Goal: Book appointment/travel/reservation

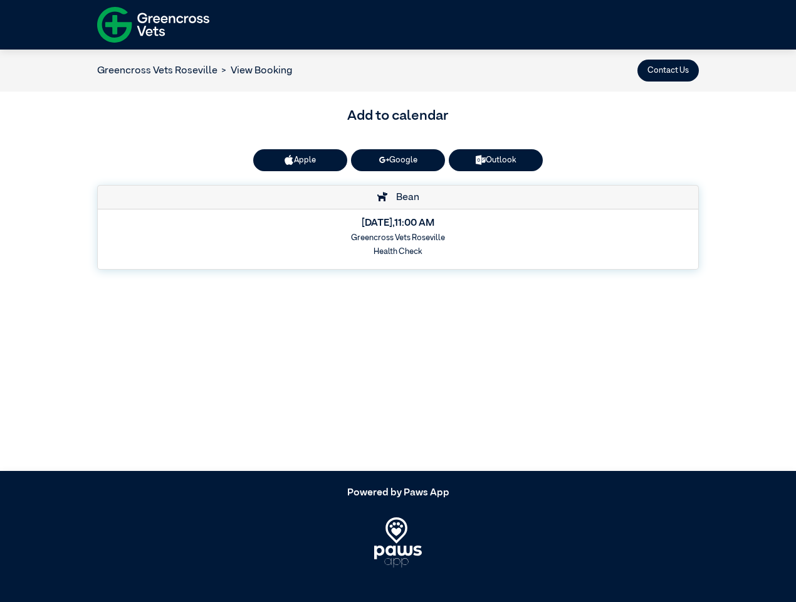
click at [668, 70] on button "Contact Us" at bounding box center [668, 71] width 61 height 22
click at [300, 160] on button "Apple" at bounding box center [300, 160] width 94 height 22
